Goal: Information Seeking & Learning: Learn about a topic

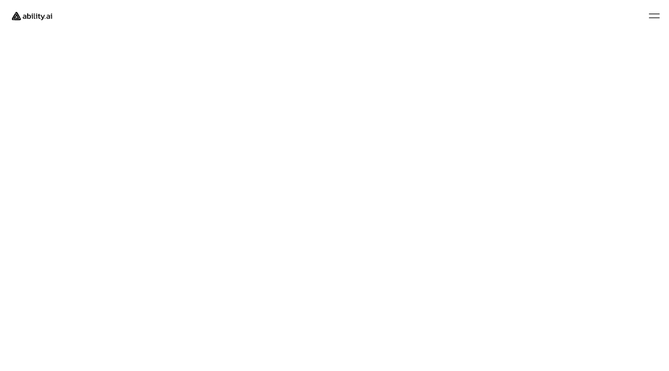
click at [657, 10] on div at bounding box center [653, 15] width 17 height 17
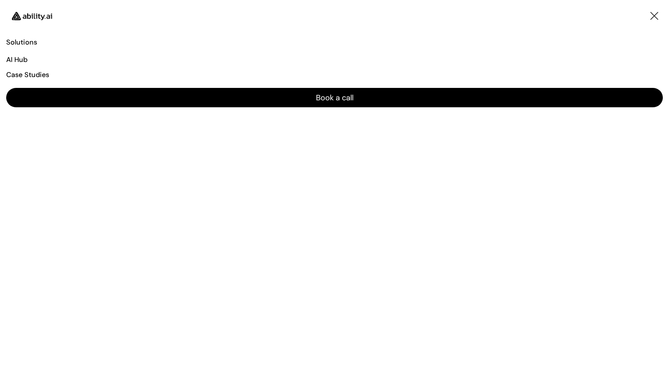
click at [37, 79] on p "Case Studies" at bounding box center [28, 84] width 43 height 10
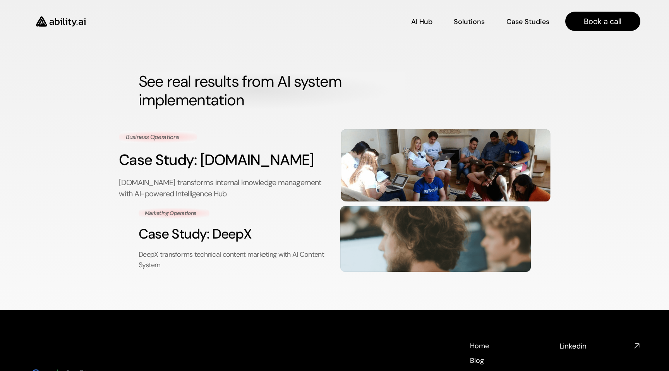
click at [220, 166] on h3 "Case Study: [DOMAIN_NAME]" at bounding box center [223, 159] width 209 height 21
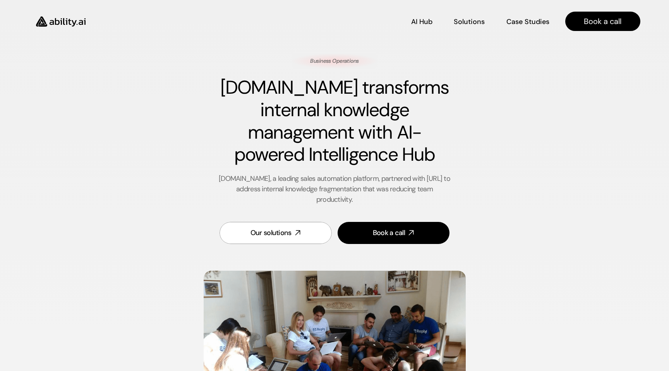
click at [80, 16] on img at bounding box center [60, 21] width 63 height 24
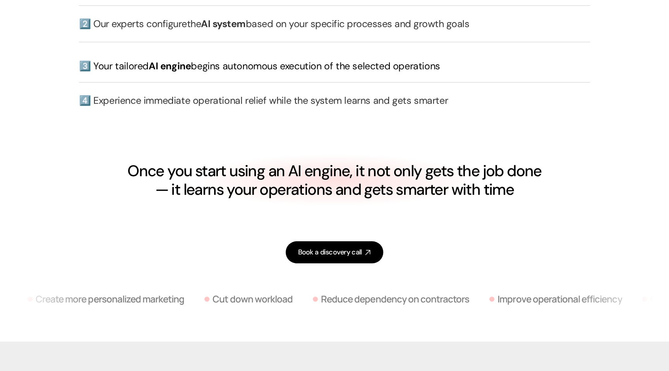
scroll to position [1825, 0]
